Goal: Check status: Check status

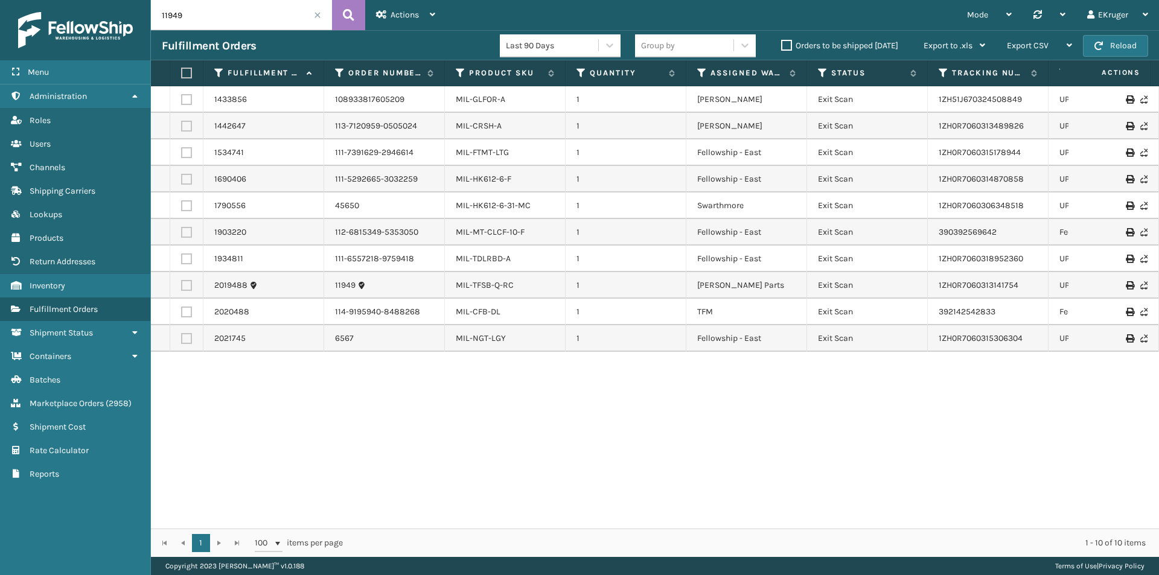
drag, startPoint x: 184, startPoint y: 18, endPoint x: 152, endPoint y: 18, distance: 32.0
click at [152, 18] on input "11949" at bounding box center [241, 15] width 181 height 30
paste input "47075"
type input "47075"
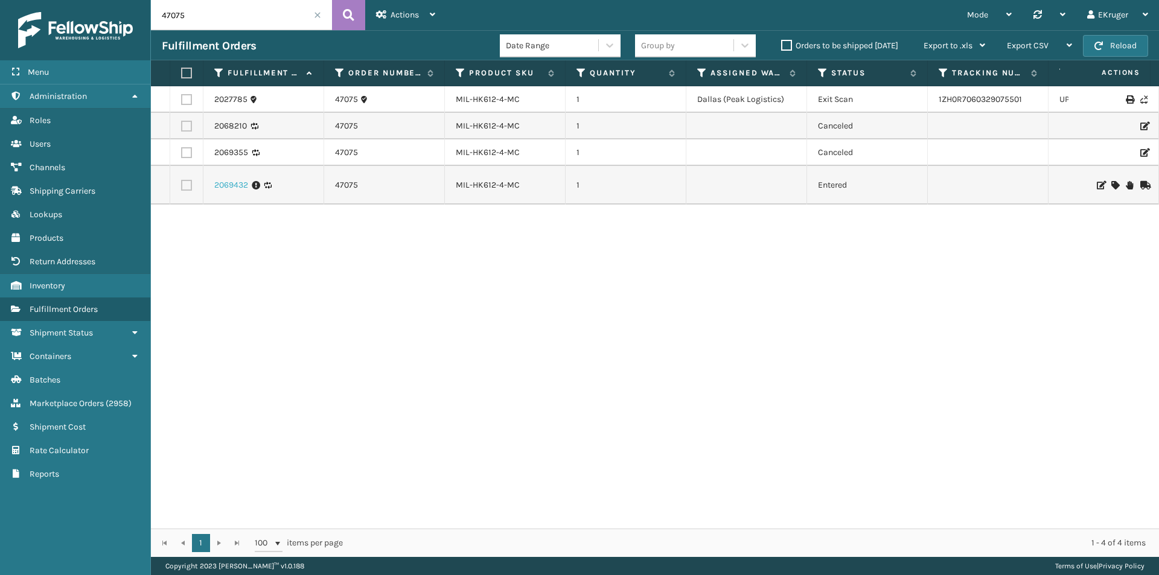
click at [235, 185] on link "2069432" at bounding box center [231, 185] width 34 height 12
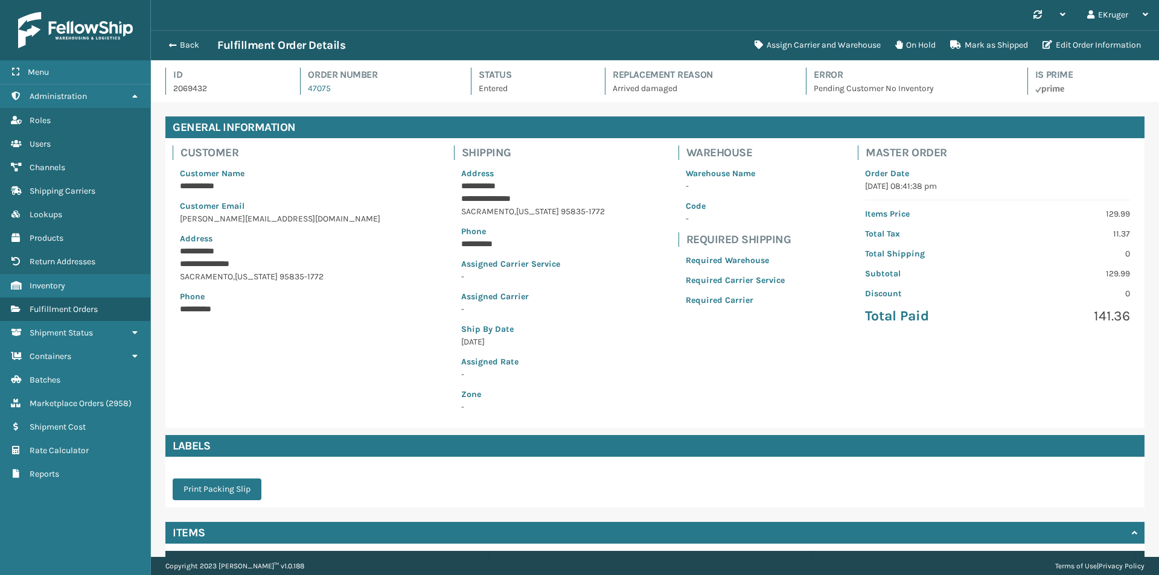
scroll to position [29, 1008]
click at [191, 46] on button "Back" at bounding box center [190, 45] width 56 height 11
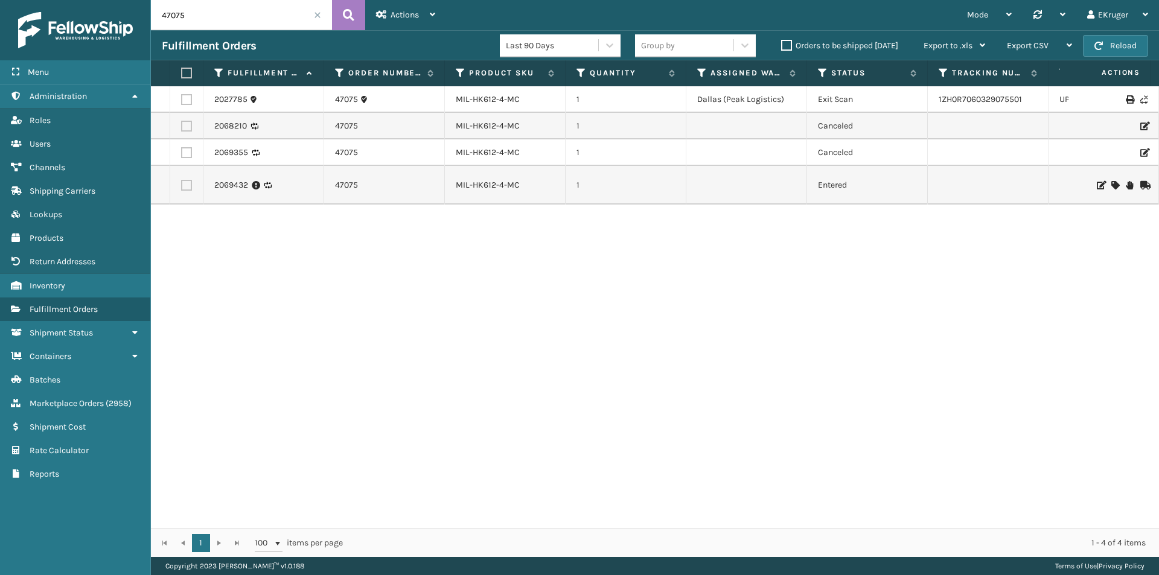
drag, startPoint x: 223, startPoint y: 24, endPoint x: 112, endPoint y: 22, distance: 111.1
click at [112, 0] on div "Menu Administration Roles Users Channels Shipping Carriers Lookups Products Ret…" at bounding box center [579, 0] width 1159 height 0
paste input "152"
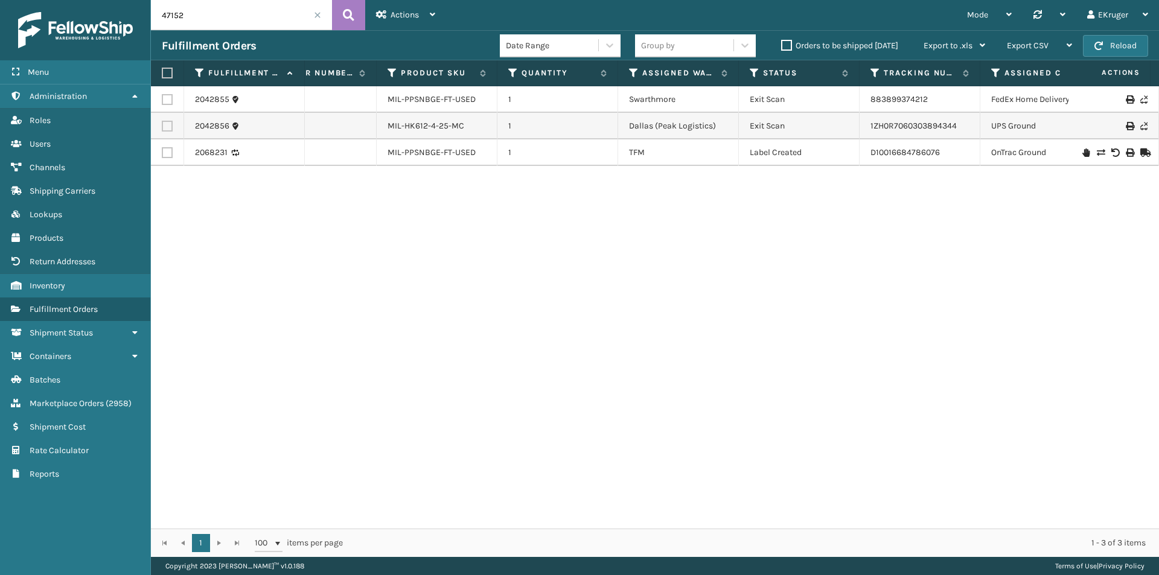
scroll to position [0, 70]
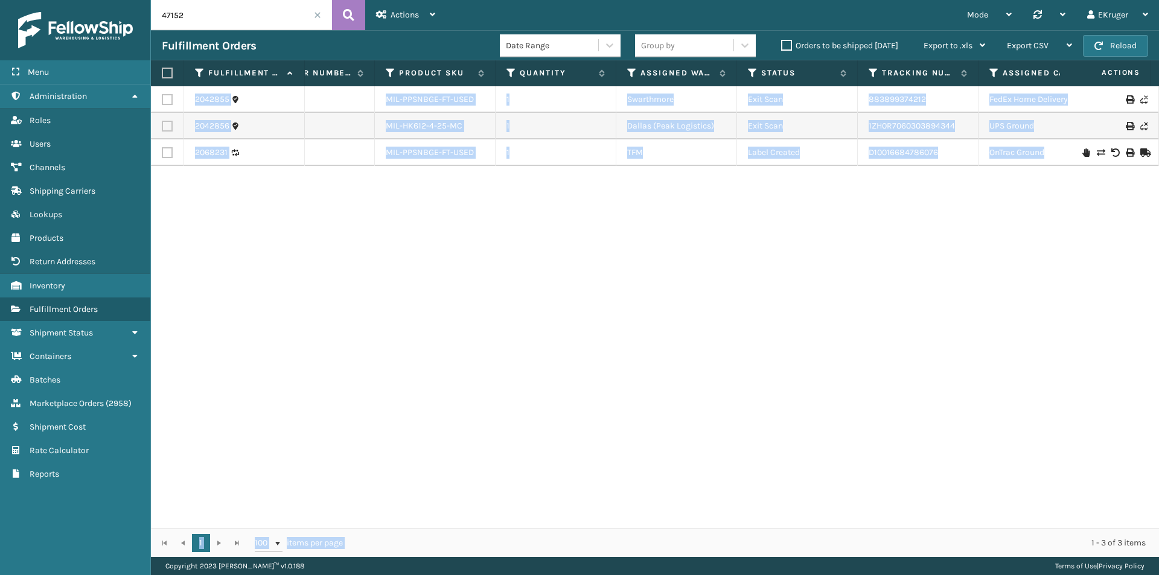
drag, startPoint x: 793, startPoint y: 518, endPoint x: 556, endPoint y: 536, distance: 237.3
click at [556, 536] on div "Fulfillment Order Id Order Number Product SKU Quantity Assigned Warehouse Statu…" at bounding box center [655, 308] width 1008 height 497
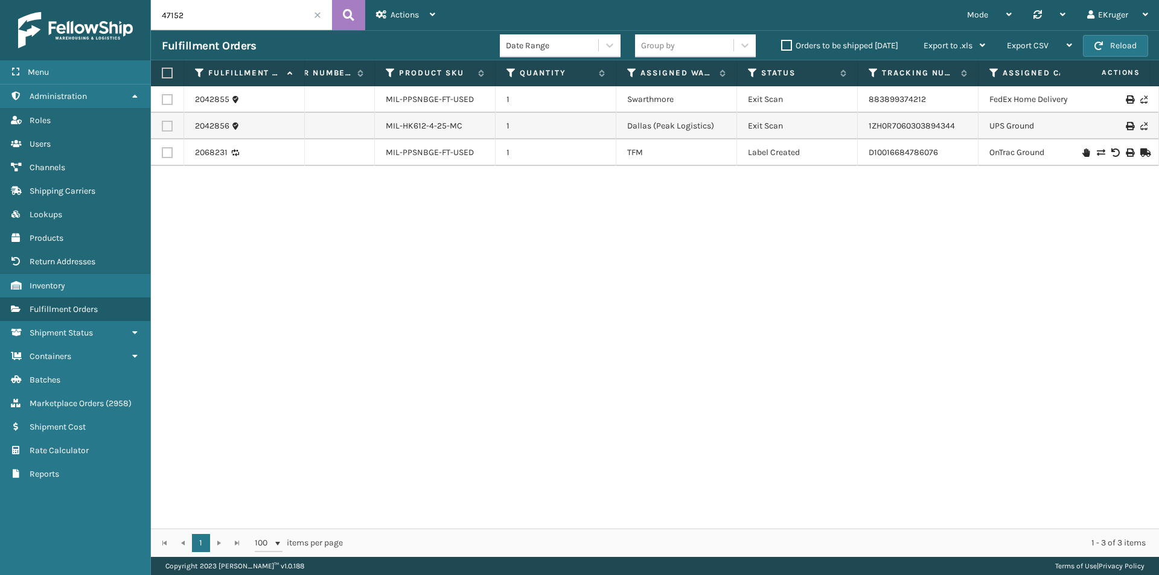
click at [470, 301] on div "2042855 47152 MIL-PPSNBGE-FT-USED 1 Swarthmore Exit Scan 883899374212 FedEx Hom…" at bounding box center [655, 307] width 1008 height 442
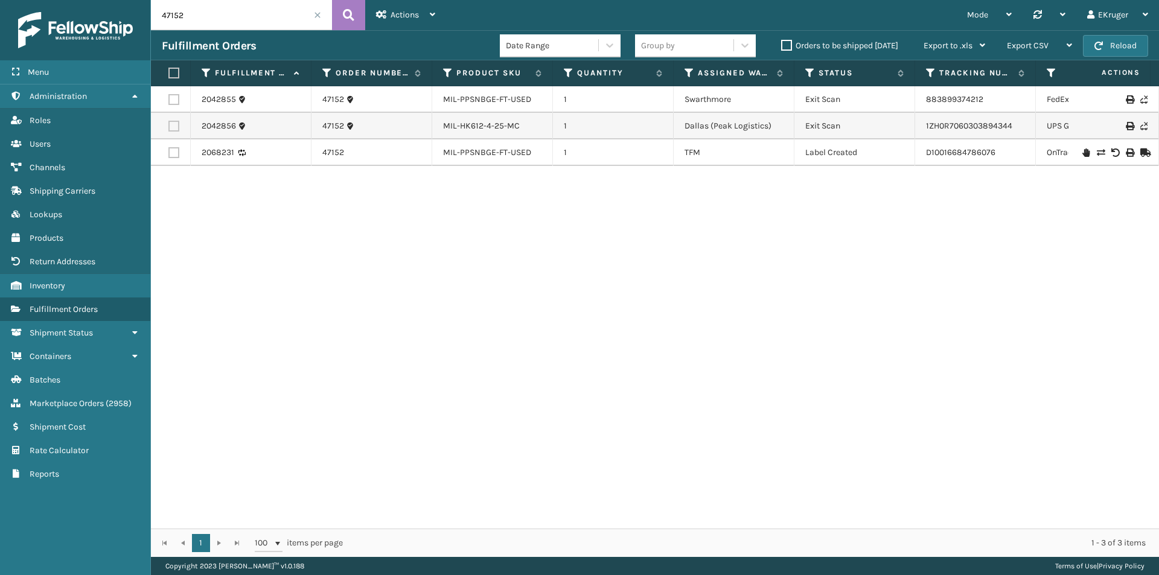
scroll to position [0, 0]
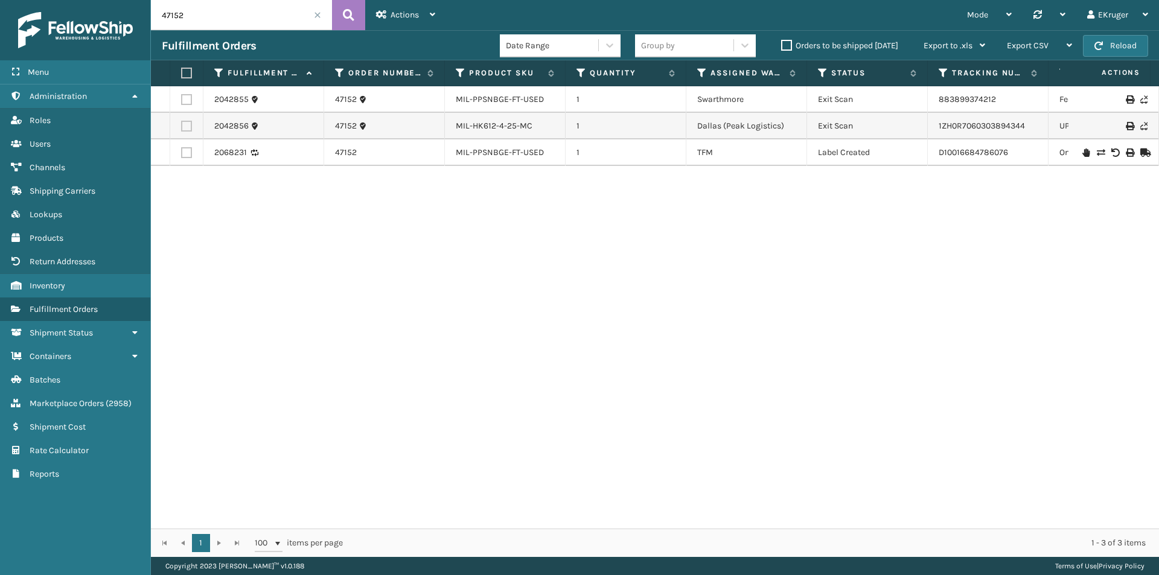
click at [336, 333] on div "2042855 47152 MIL-PPSNBGE-FT-USED 1 Swarthmore Exit Scan 883899374212 FedEx Hom…" at bounding box center [655, 307] width 1008 height 442
click at [957, 152] on link "D10016684786076" at bounding box center [973, 152] width 69 height 10
drag, startPoint x: 187, startPoint y: 20, endPoint x: 122, endPoint y: 21, distance: 64.6
click at [122, 0] on div "Menu Administration Roles Users Channels Shipping Carriers Lookups Products Ret…" at bounding box center [579, 0] width 1159 height 0
paste input "112-5786871-0061044"
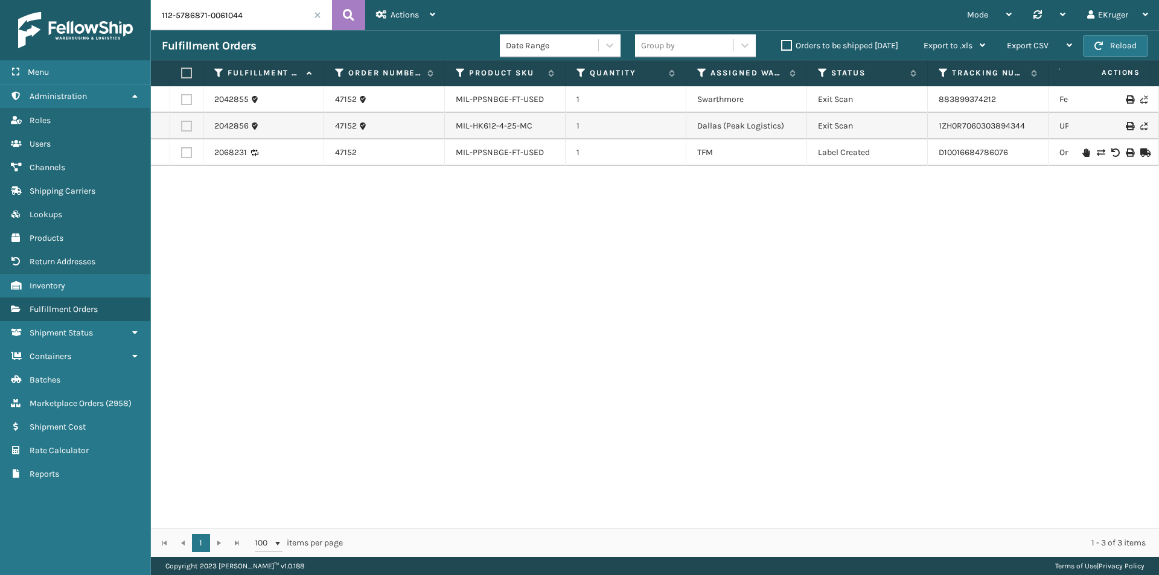
type input "112-5786871-0061044"
